Goal: Task Accomplishment & Management: Use online tool/utility

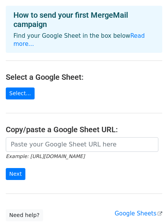
scroll to position [77, 0]
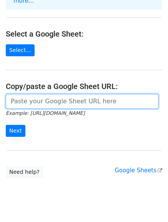
click at [58, 94] on input "url" at bounding box center [82, 101] width 153 height 15
paste input "https://docs.google.com/spreadsheets/d/1GnbvnpzFhW6uxXoiNATmoRWFyQy4W9Ly6j6c8Yh…"
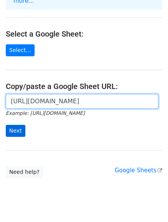
type input "https://docs.google.com/spreadsheets/d/1GnbvnpzFhW6uxXoiNATmoRWFyQy4W9Ly6j6c8Yh…"
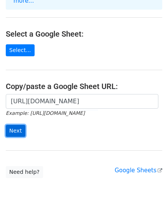
click at [18, 125] on input "Next" at bounding box center [16, 131] width 20 height 12
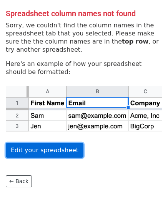
click at [44, 151] on link "Edit your spreadsheet" at bounding box center [45, 150] width 78 height 15
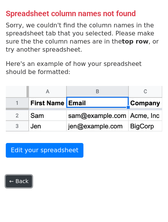
click at [20, 178] on link "← Back" at bounding box center [19, 181] width 26 height 12
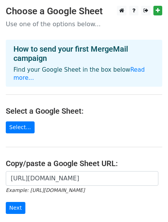
scroll to position [77, 0]
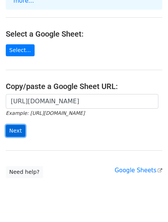
click at [17, 125] on input "Next" at bounding box center [16, 131] width 20 height 12
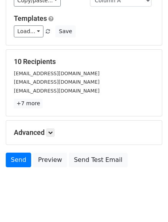
scroll to position [108, 0]
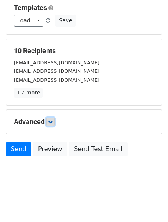
click at [50, 121] on icon at bounding box center [50, 121] width 5 height 5
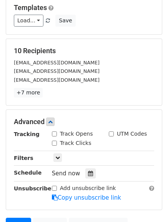
click at [62, 137] on label "Track Opens" at bounding box center [76, 134] width 33 height 8
click at [57, 136] on input "Track Opens" at bounding box center [54, 133] width 5 height 5
checkbox input "true"
click at [62, 141] on label "Track Clicks" at bounding box center [76, 143] width 32 height 8
click at [57, 141] on input "Track Clicks" at bounding box center [54, 143] width 5 height 5
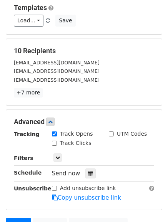
checkbox input "true"
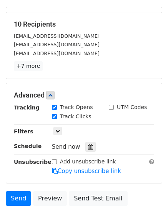
scroll to position [146, 0]
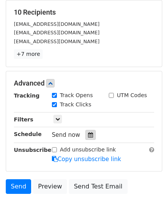
click at [89, 138] on div at bounding box center [91, 135] width 10 height 10
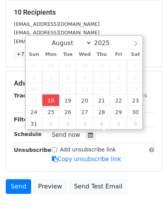
type input "2025-08-18 16:19"
type input "04"
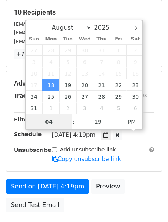
scroll to position [0, 0]
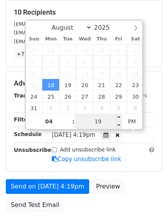
click at [99, 121] on input "19" at bounding box center [98, 121] width 47 height 15
type input "30"
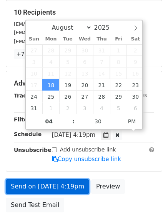
type input "2025-08-18 16:30"
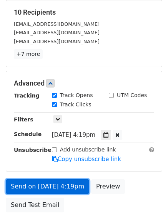
click at [57, 186] on link "Send on Aug 18 at 4:19pm" at bounding box center [48, 186] width 84 height 15
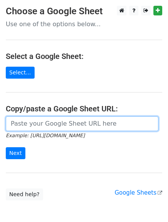
click at [70, 123] on input "url" at bounding box center [82, 123] width 153 height 15
type input "[URL][DOMAIN_NAME]"
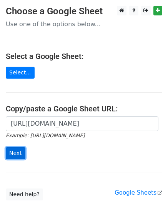
click at [8, 154] on input "Next" at bounding box center [16, 153] width 20 height 12
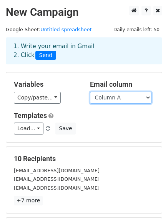
click at [132, 96] on select "Column A Column B Column C" at bounding box center [121, 98] width 62 height 12
select select "Column B"
click at [90, 92] on select "Column A Column B Column C" at bounding box center [121, 98] width 62 height 12
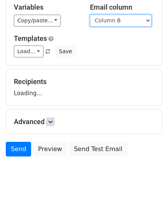
scroll to position [79, 0]
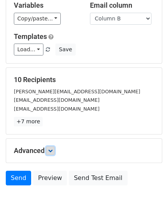
click at [53, 153] on icon at bounding box center [50, 150] width 5 height 5
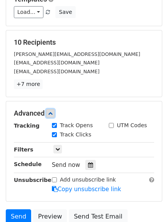
scroll to position [156, 0]
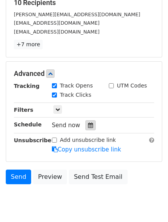
click at [86, 130] on div at bounding box center [91, 125] width 10 height 10
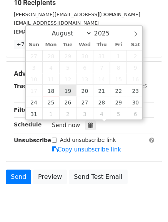
type input "2025-08-19 12:00"
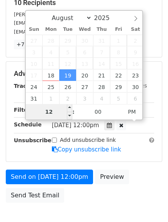
type input "5"
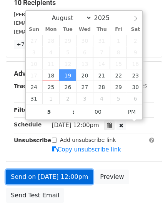
type input "2025-08-19 17:00"
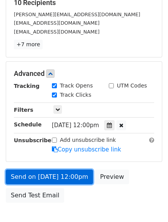
click at [47, 174] on link "Send on Aug 19 at 12:00pm" at bounding box center [49, 176] width 87 height 15
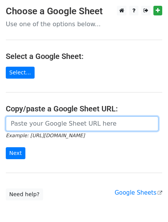
drag, startPoint x: 25, startPoint y: 125, endPoint x: 29, endPoint y: 127, distance: 4.1
click at [25, 125] on input "url" at bounding box center [82, 123] width 153 height 15
type input "[URL][DOMAIN_NAME]"
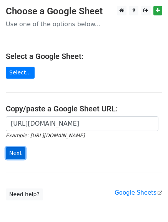
click at [17, 153] on input "Next" at bounding box center [16, 153] width 20 height 12
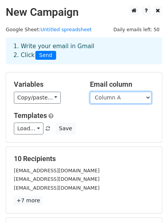
click at [115, 98] on select "Column A Column B Column C" at bounding box center [121, 98] width 62 height 12
select select "Column C"
click at [90, 92] on select "Column A Column B Column C" at bounding box center [121, 98] width 62 height 12
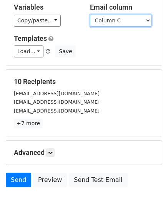
scroll to position [77, 0]
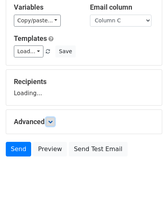
click at [52, 122] on form "Variables Copy/paste... {{Column A}} {{Column B}} {{Column C}} Email column Col…" at bounding box center [84, 77] width 157 height 165
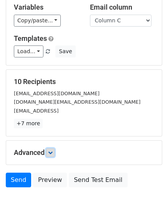
click at [50, 154] on icon at bounding box center [50, 152] width 5 height 5
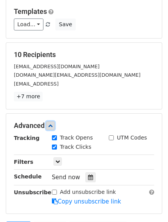
scroll to position [116, 0]
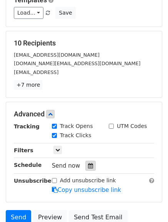
click at [90, 168] on div at bounding box center [91, 166] width 10 height 10
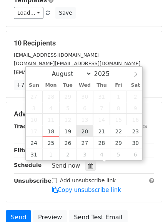
type input "2025-08-20 12:00"
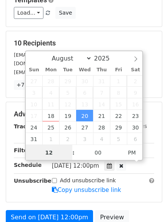
scroll to position [0, 0]
type input "6"
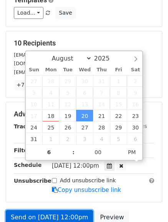
type input "2025-08-20 18:00"
click at [58, 214] on link "Send on Aug 20 at 12:00pm" at bounding box center [49, 217] width 87 height 15
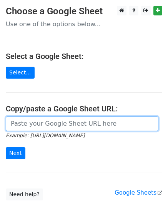
click at [45, 122] on input "url" at bounding box center [82, 123] width 153 height 15
type input "https://docs.google.com/spreadsheets/d/1GnbvnpzFhW6uxXoiNATmoRWFyQy4W9Ly6j6c8Yh…"
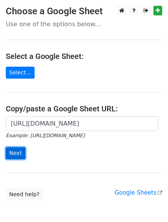
click at [18, 156] on input "Next" at bounding box center [16, 153] width 20 height 12
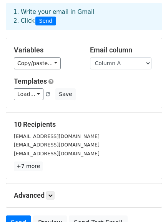
scroll to position [77, 0]
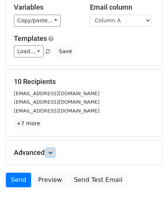
click at [49, 153] on link at bounding box center [50, 152] width 8 height 8
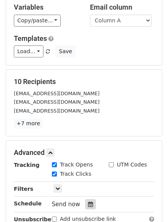
click at [88, 205] on icon at bounding box center [90, 203] width 5 height 5
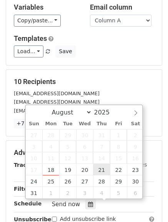
type input "2025-08-21 12:00"
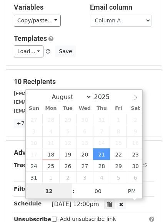
scroll to position [0, 0]
type input "7"
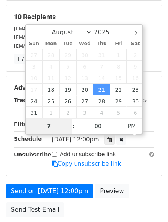
scroll to position [154, 0]
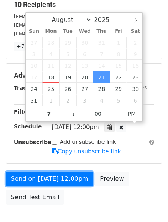
type input "2025-08-21 19:00"
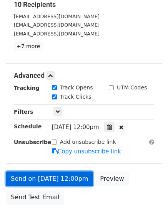
click at [52, 184] on link "Send on Aug 21 at 12:00pm" at bounding box center [49, 178] width 87 height 15
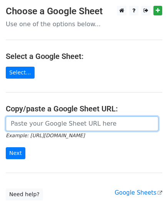
click at [91, 126] on input "url" at bounding box center [82, 123] width 153 height 15
type input "[URL][DOMAIN_NAME]"
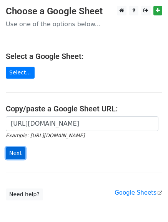
click at [15, 156] on input "Next" at bounding box center [16, 153] width 20 height 12
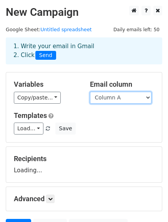
click at [131, 96] on select "Column A Column B Column C" at bounding box center [121, 98] width 62 height 12
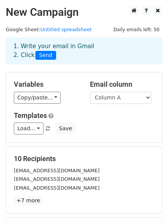
click at [114, 119] on h5 "Templates" at bounding box center [84, 115] width 141 height 8
click at [127, 95] on select "Column A Column B Column C" at bounding box center [121, 98] width 62 height 12
select select "Column B"
click at [90, 92] on select "Column A Column B Column C" at bounding box center [121, 98] width 62 height 12
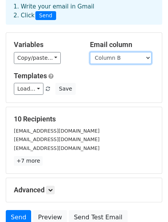
scroll to position [77, 0]
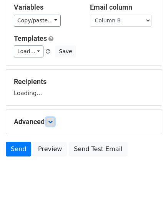
click at [53, 122] on icon at bounding box center [50, 121] width 5 height 5
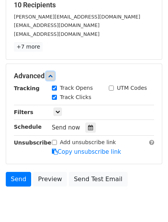
scroll to position [154, 0]
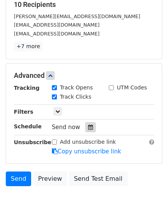
click at [86, 129] on div at bounding box center [91, 127] width 10 height 10
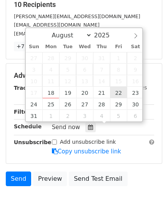
type input "[DATE] 12:00"
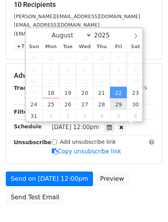
scroll to position [0, 0]
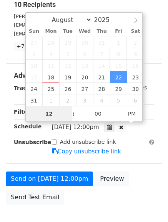
type input "8"
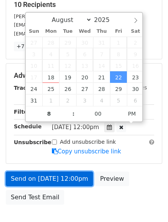
type input "[DATE] 20:00"
click at [24, 174] on link "Send on [DATE] 12:00pm" at bounding box center [49, 178] width 87 height 15
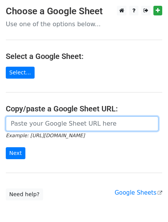
click at [59, 122] on input "url" at bounding box center [82, 123] width 153 height 15
type input "[URL][DOMAIN_NAME]"
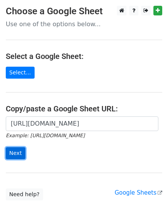
click at [16, 153] on input "Next" at bounding box center [16, 153] width 20 height 12
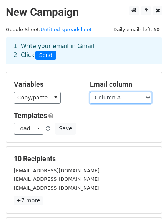
click at [129, 95] on select "Column A Column B Column C" at bounding box center [121, 98] width 62 height 12
select select "Column C"
click at [90, 92] on select "Column A Column B Column C" at bounding box center [121, 98] width 62 height 12
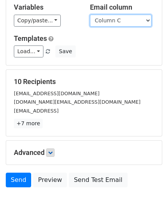
scroll to position [107, 0]
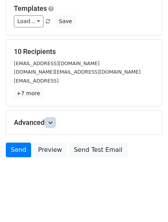
click at [50, 124] on icon at bounding box center [50, 122] width 5 height 5
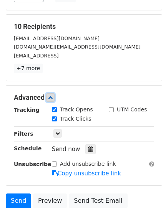
scroll to position [146, 0]
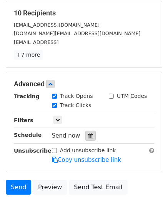
click at [88, 135] on icon at bounding box center [90, 135] width 5 height 5
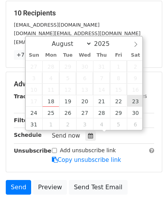
type input "[DATE] 12:00"
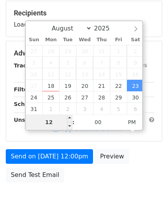
type input "9"
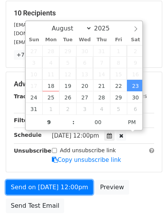
type input "[DATE] 21:00"
click at [42, 187] on link "Send on [DATE] 12:00pm" at bounding box center [49, 187] width 87 height 15
